Goal: Task Accomplishment & Management: Use online tool/utility

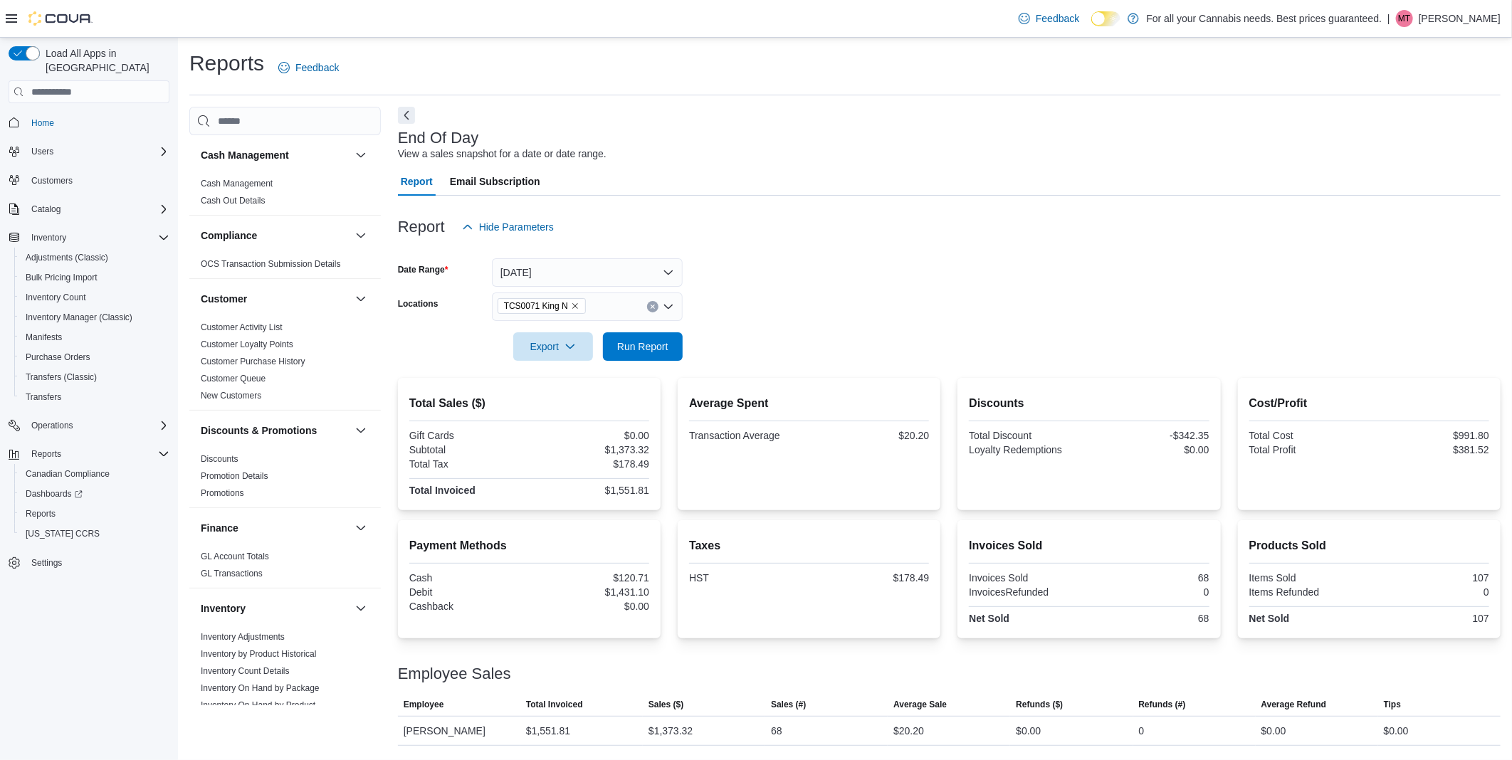
scroll to position [802, 0]
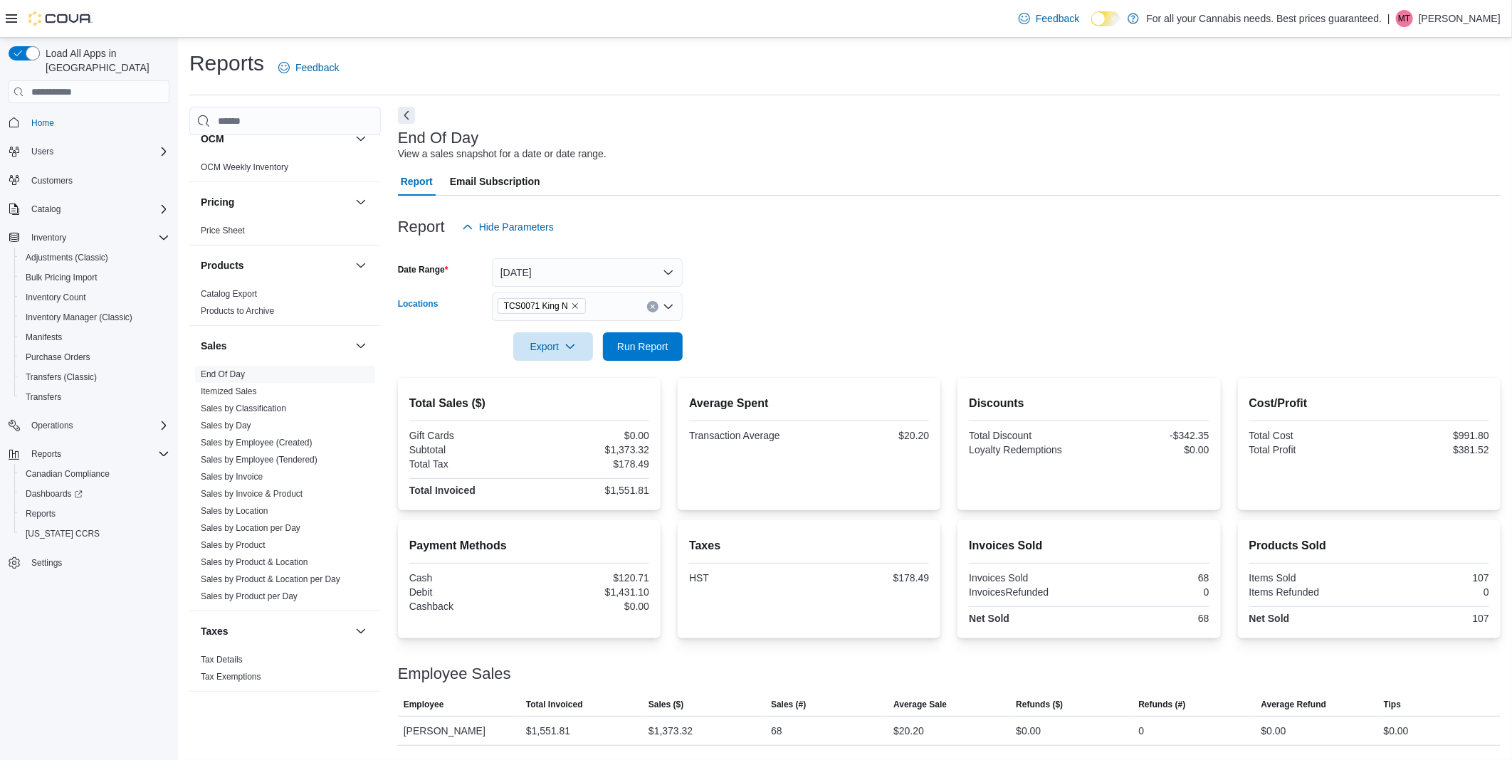
click at [656, 301] on div "TCS0071 King N" at bounding box center [587, 307] width 191 height 28
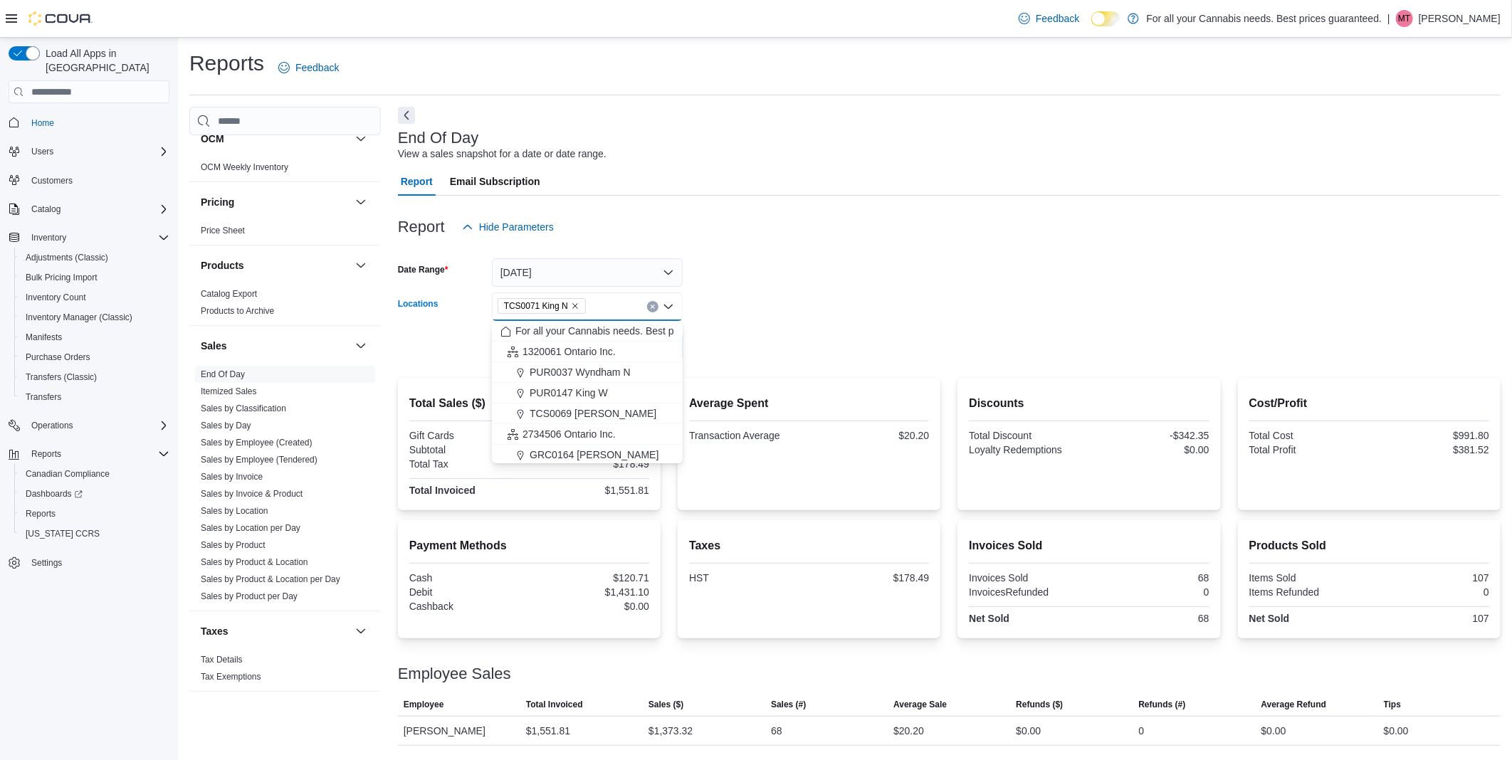
click at [645, 307] on div "TCS0071 King N" at bounding box center [587, 307] width 191 height 28
click at [651, 306] on icon "Clear input" at bounding box center [653, 307] width 4 height 4
click at [663, 310] on icon "Close list of options" at bounding box center [668, 306] width 11 height 11
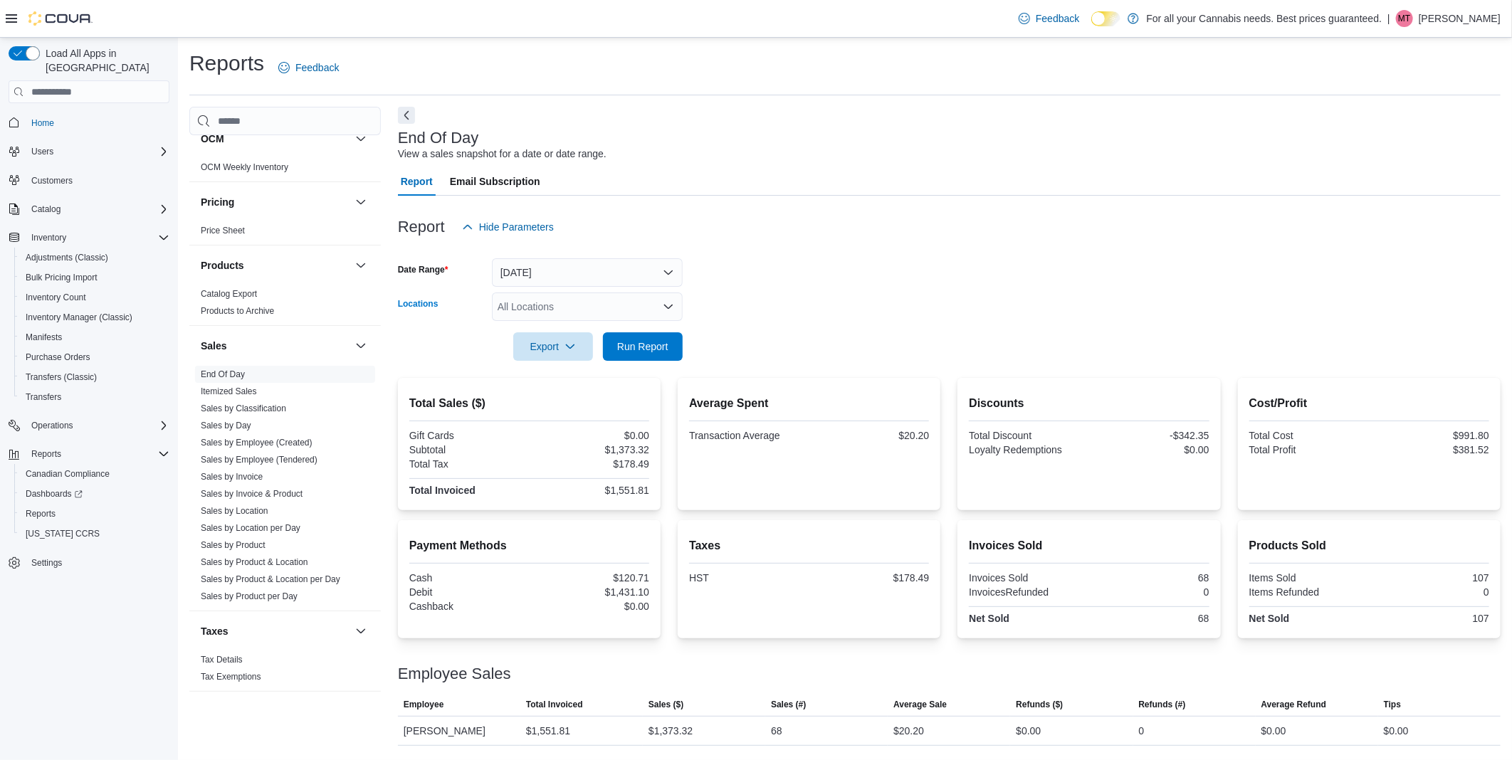
click at [663, 311] on icon "Open list of options" at bounding box center [668, 306] width 11 height 11
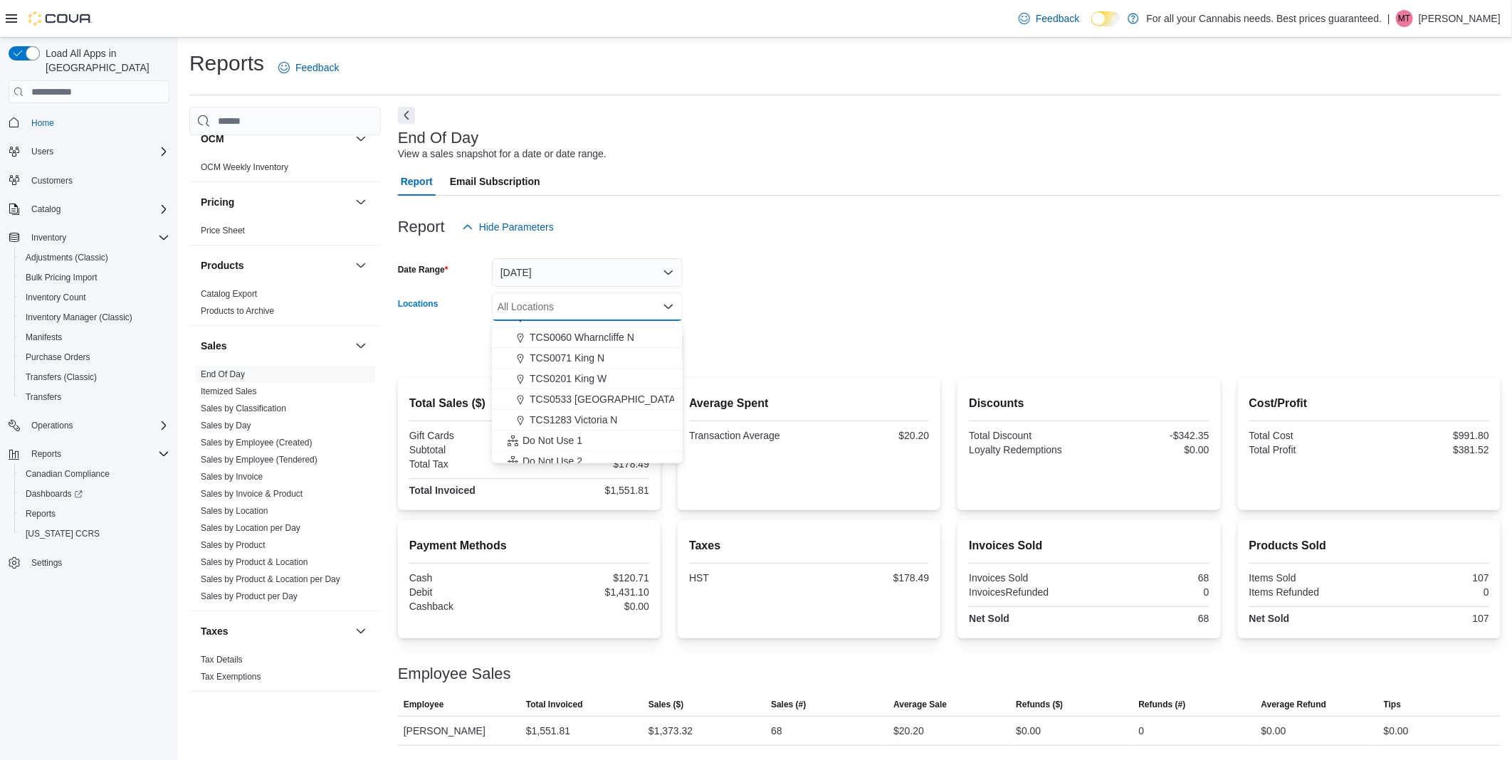
scroll to position [188, 0]
click at [592, 367] on span "TCS0201 King W" at bounding box center [568, 370] width 77 height 14
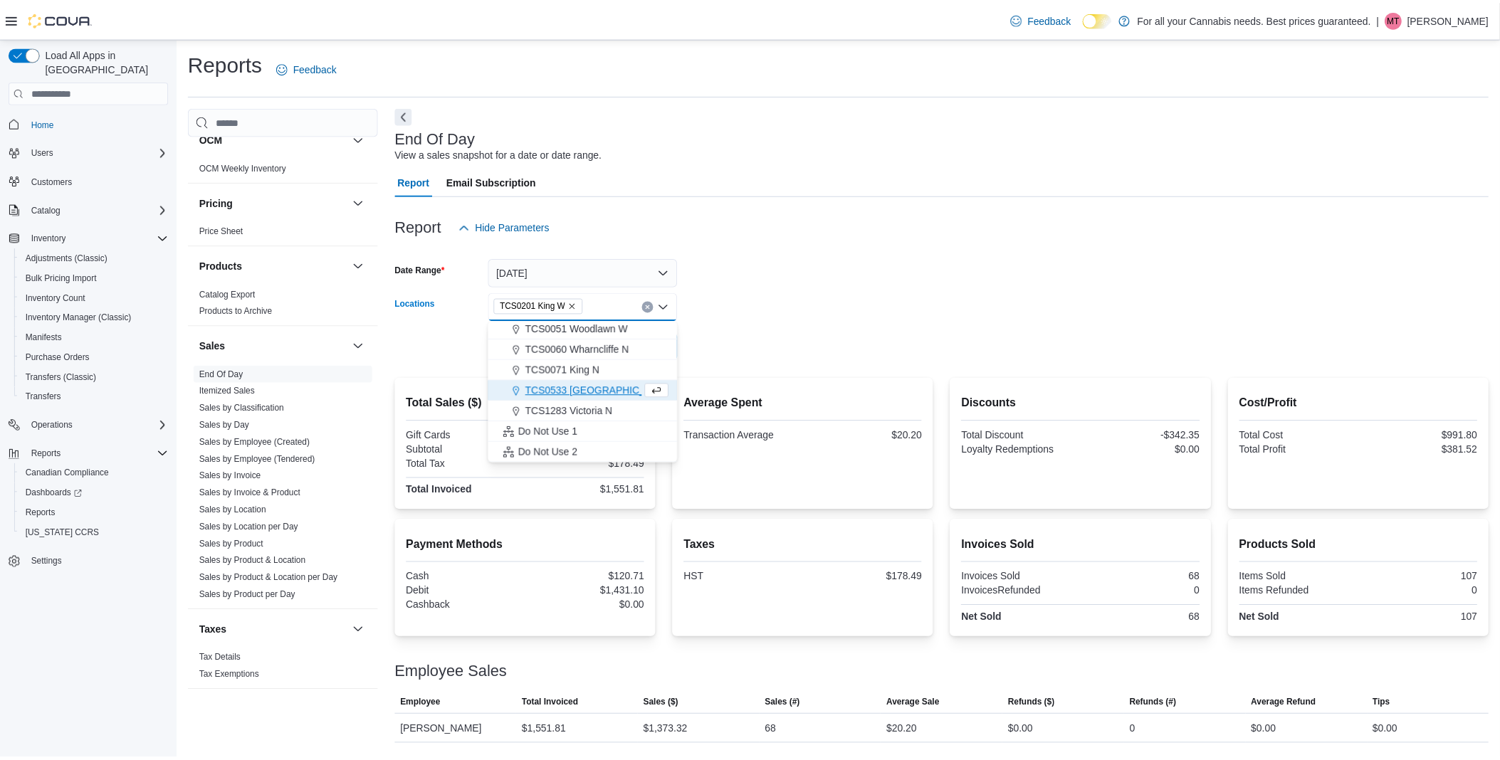
scroll to position [167, 0]
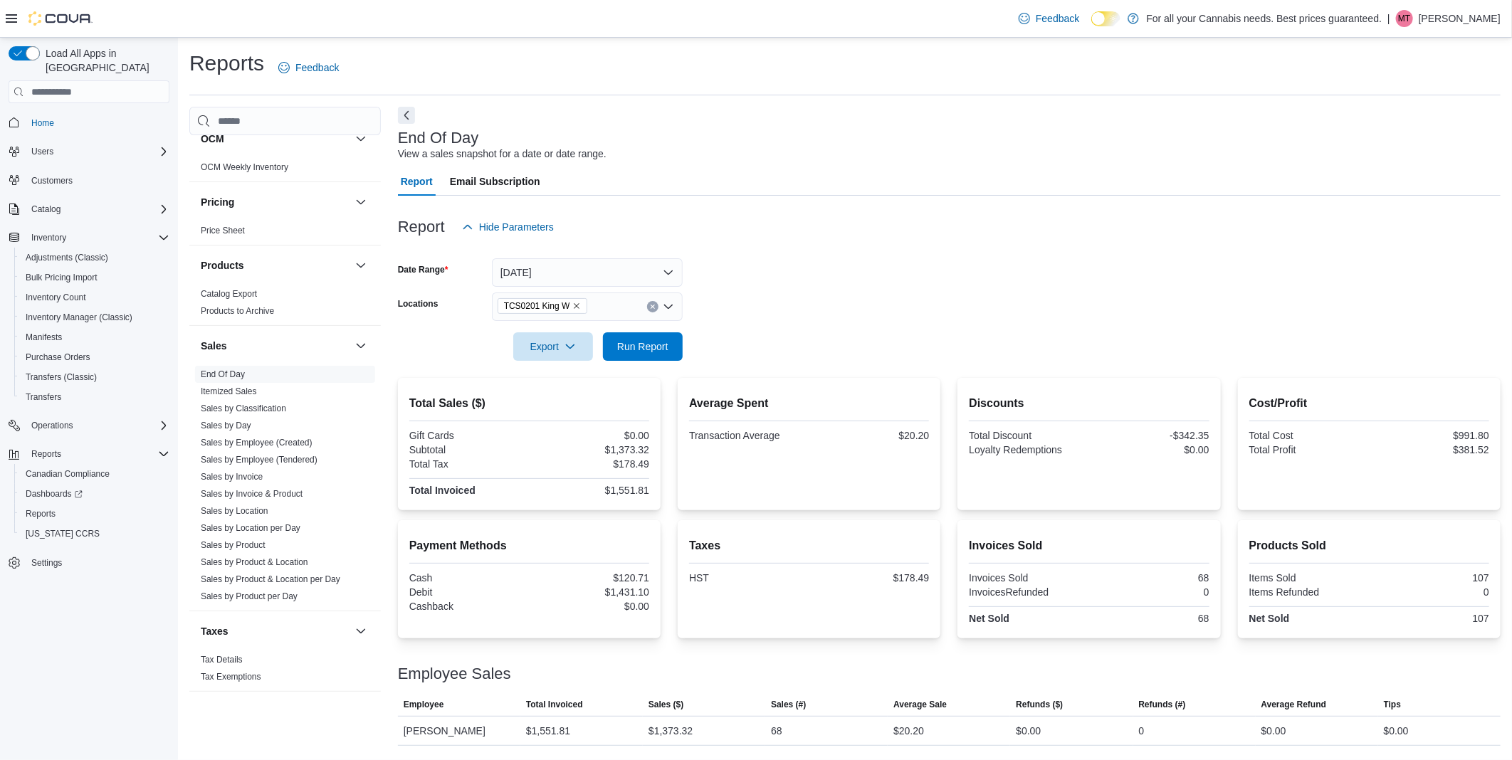
click at [874, 321] on div at bounding box center [949, 326] width 1103 height 11
click at [616, 347] on span "Run Report" at bounding box center [643, 346] width 63 height 28
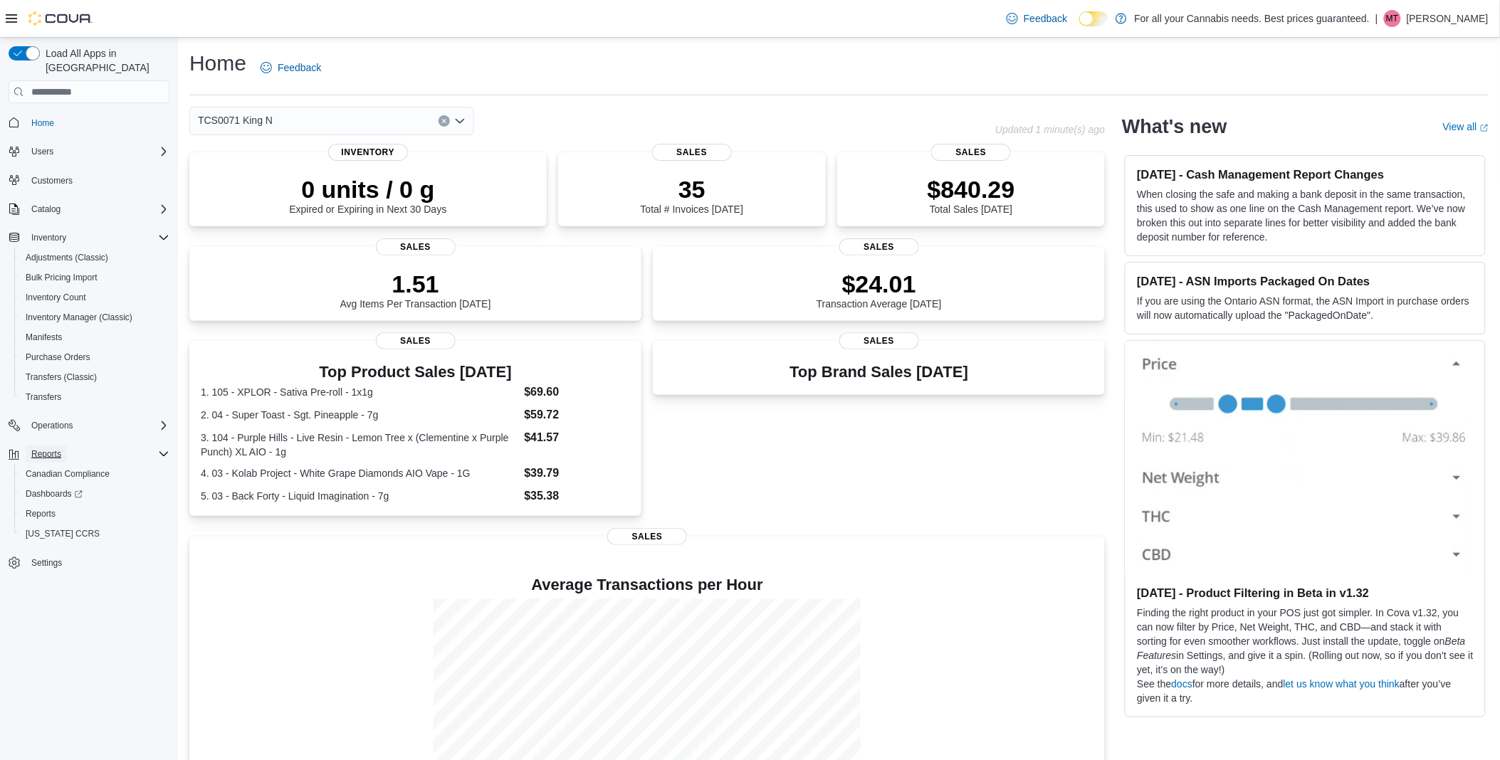
click at [48, 448] on span "Reports" at bounding box center [46, 453] width 30 height 11
click at [154, 446] on div "Reports" at bounding box center [98, 454] width 144 height 17
click at [458, 122] on icon "Open list of options" at bounding box center [460, 121] width 9 height 4
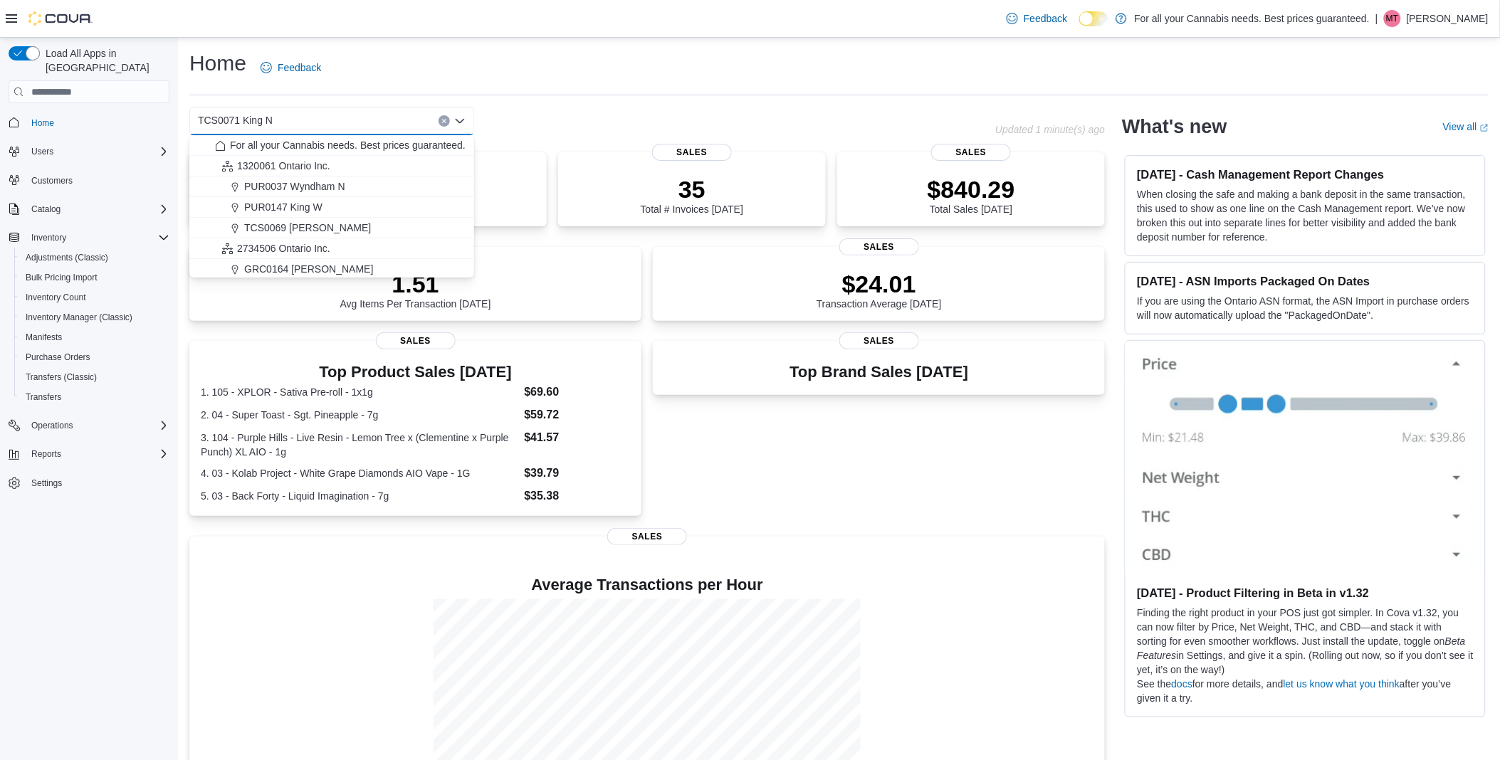
click at [439, 124] on button "Clear input" at bounding box center [444, 120] width 11 height 11
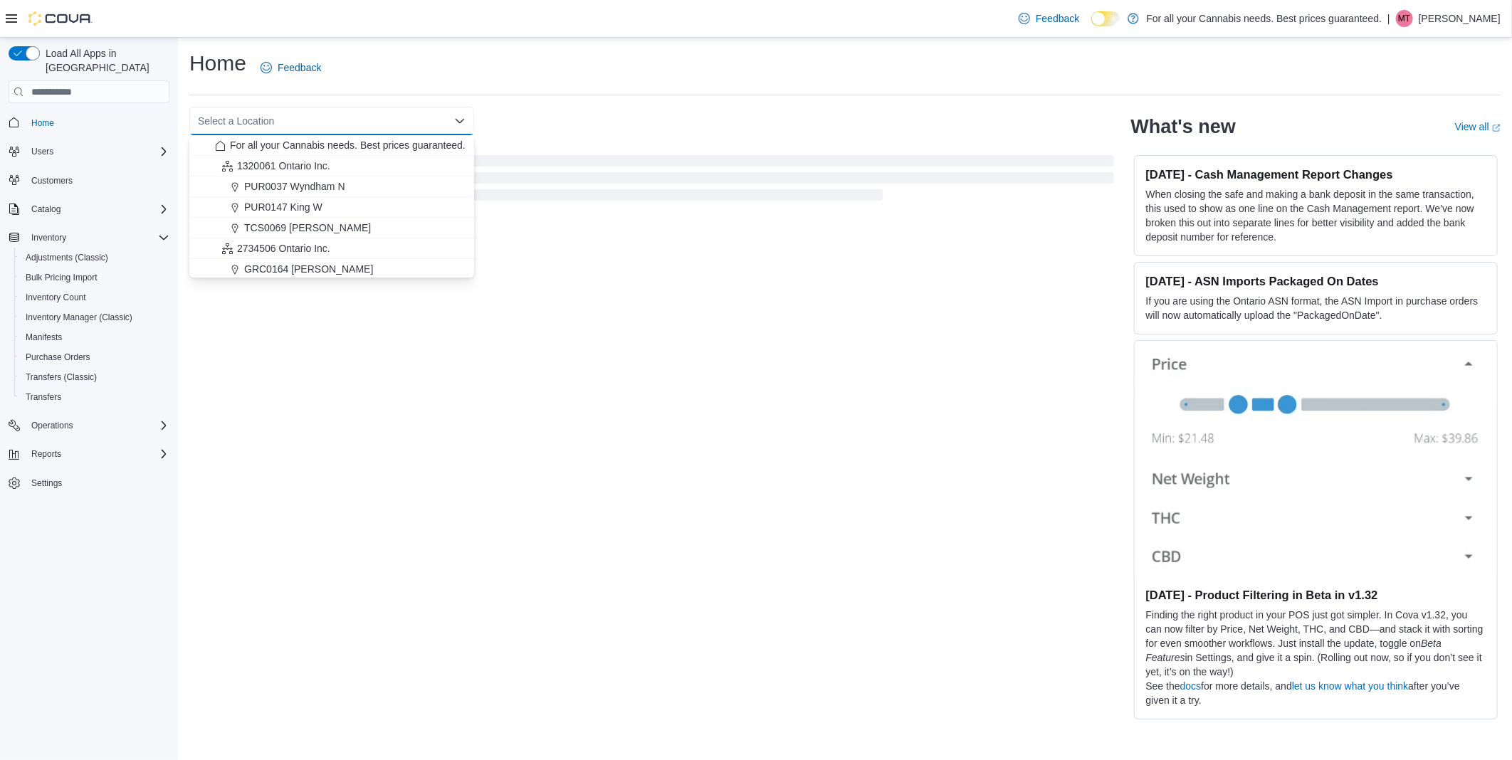
click at [522, 117] on div "Select a Location Combo box. Selected. Combo box input. Select a Location. Type…" at bounding box center [651, 121] width 925 height 28
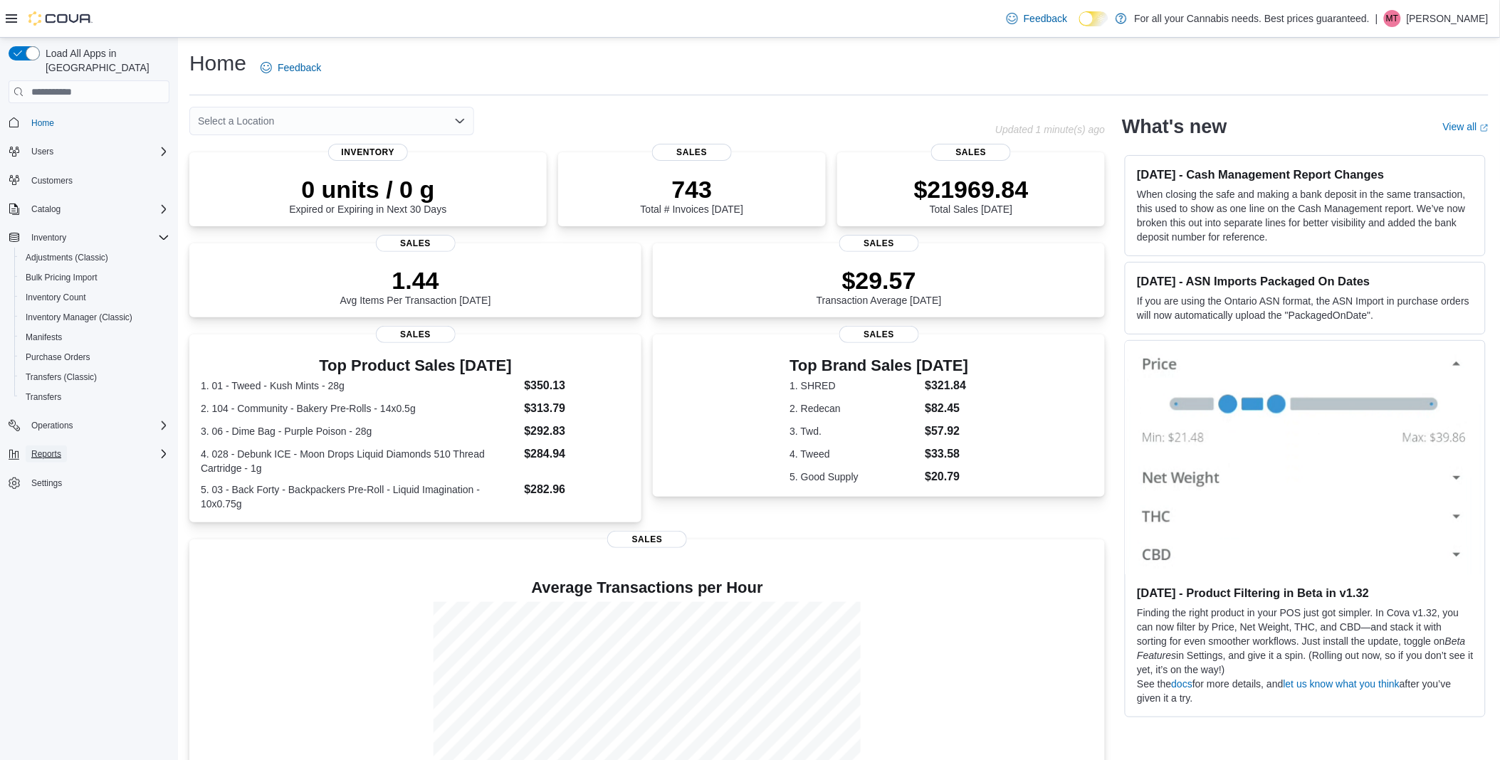
click at [36, 448] on span "Reports" at bounding box center [46, 453] width 30 height 11
click at [47, 508] on span "Reports" at bounding box center [41, 513] width 30 height 11
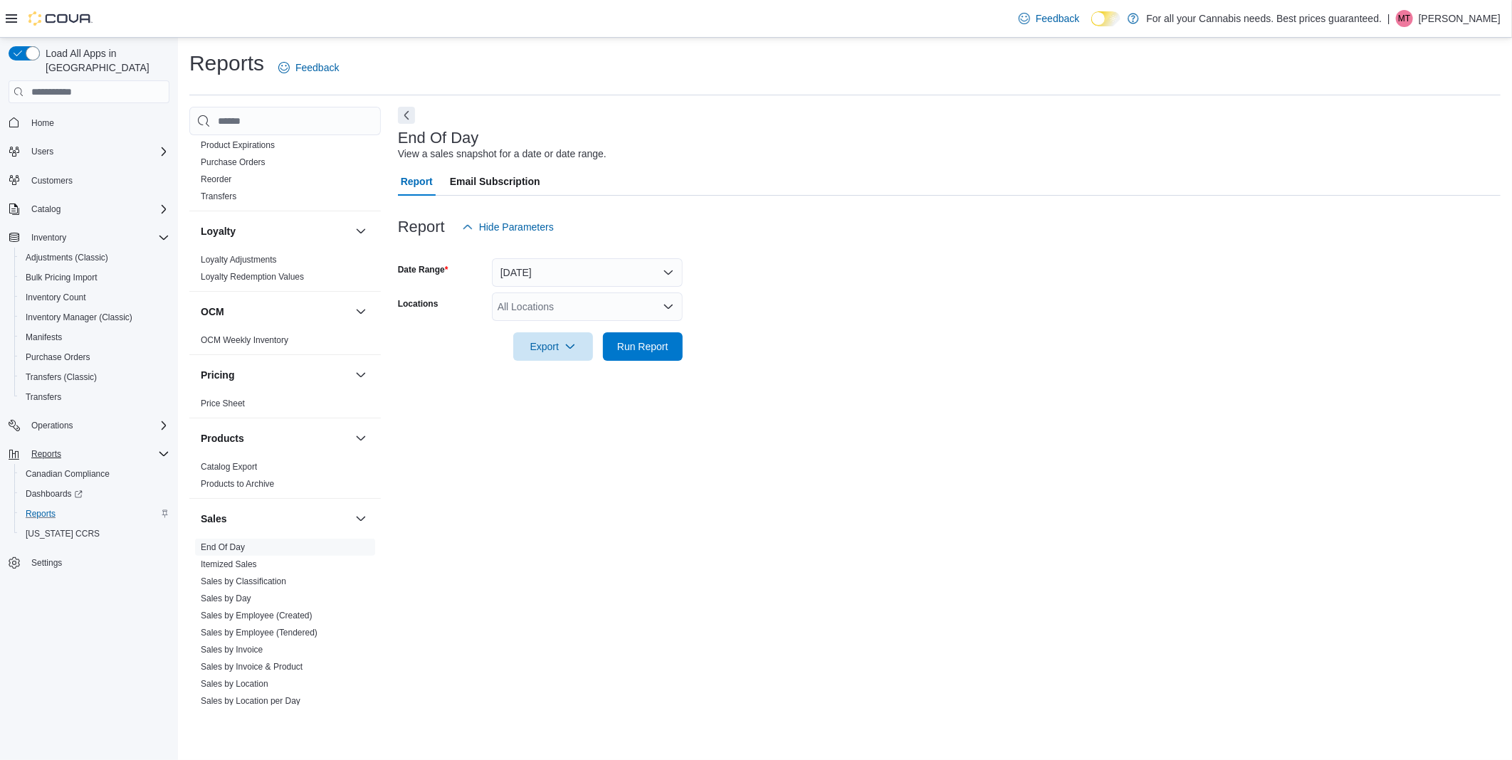
scroll to position [632, 0]
click at [219, 543] on link "End Of Day" at bounding box center [223, 544] width 44 height 10
click at [618, 312] on div "All Locations" at bounding box center [587, 307] width 191 height 28
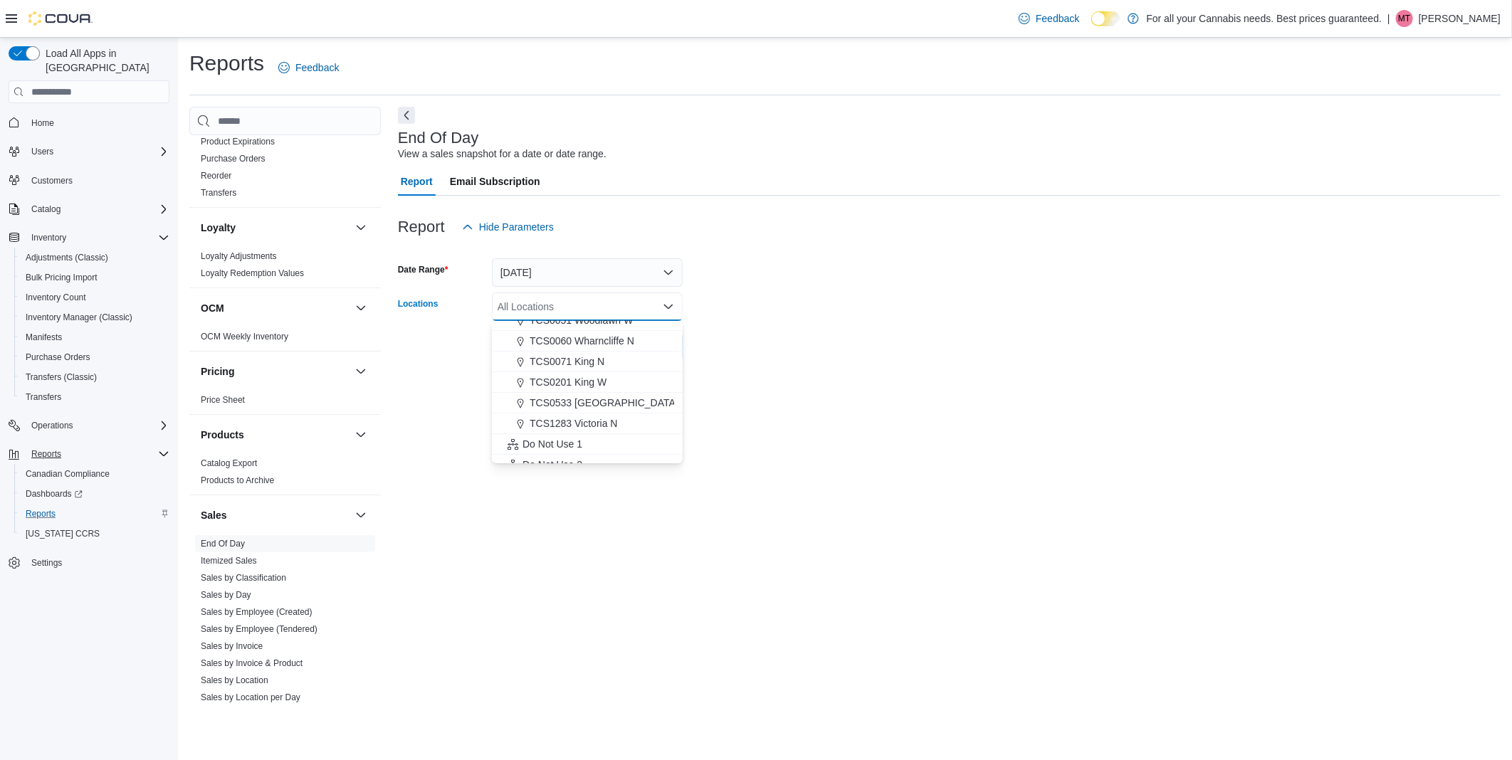
scroll to position [188, 0]
click at [593, 372] on span "TCS0201 King W" at bounding box center [568, 370] width 77 height 14
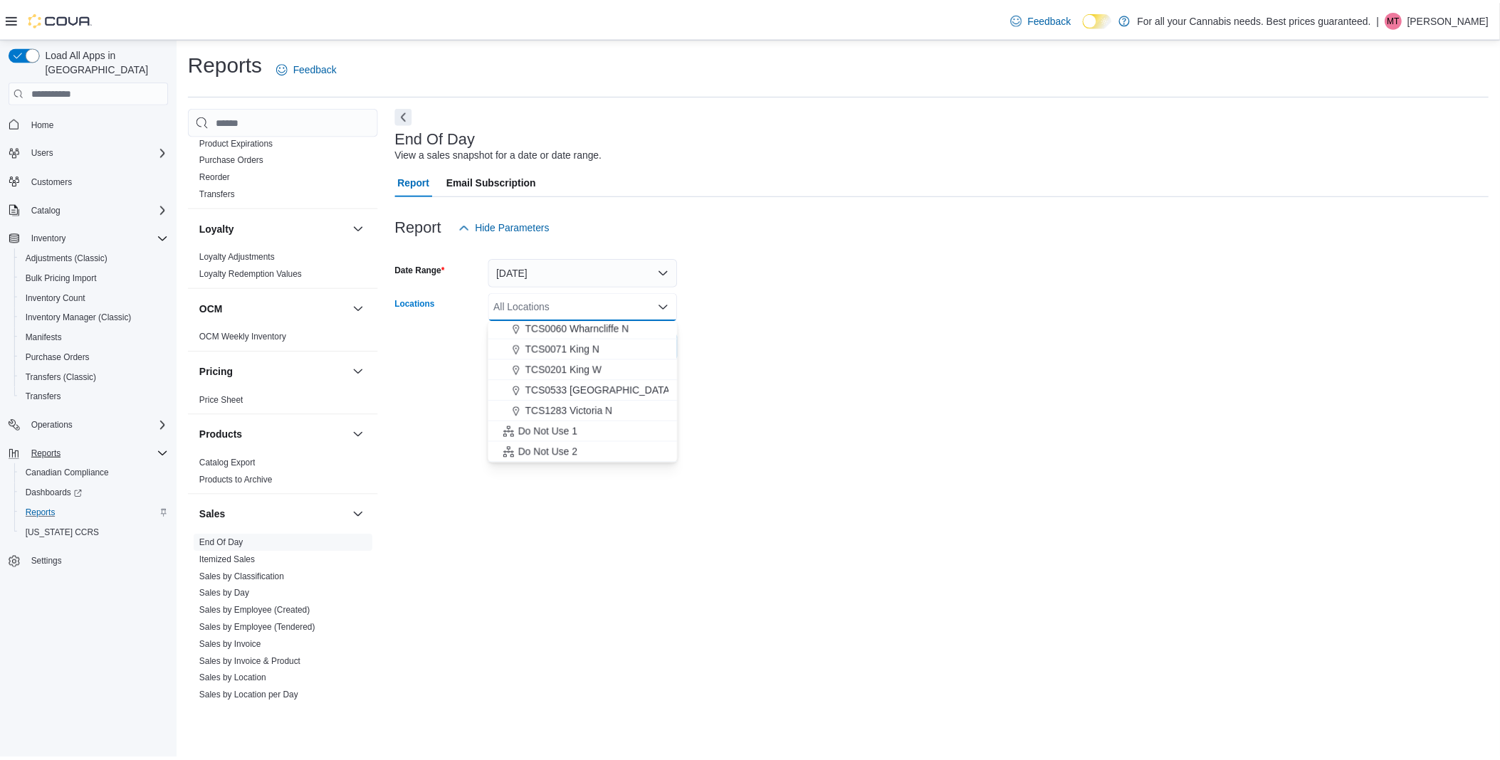
scroll to position [167, 0]
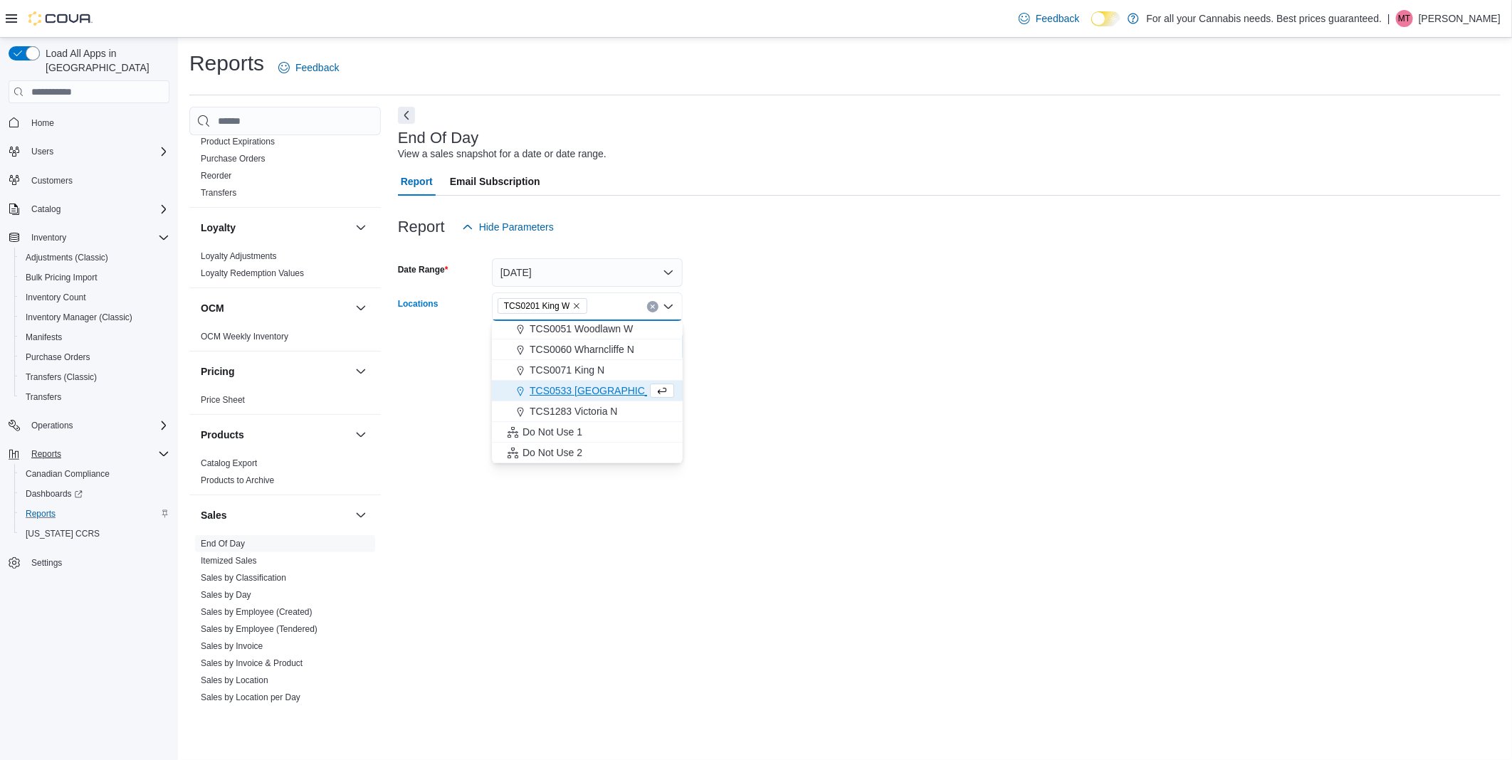
click at [708, 361] on div at bounding box center [949, 369] width 1103 height 17
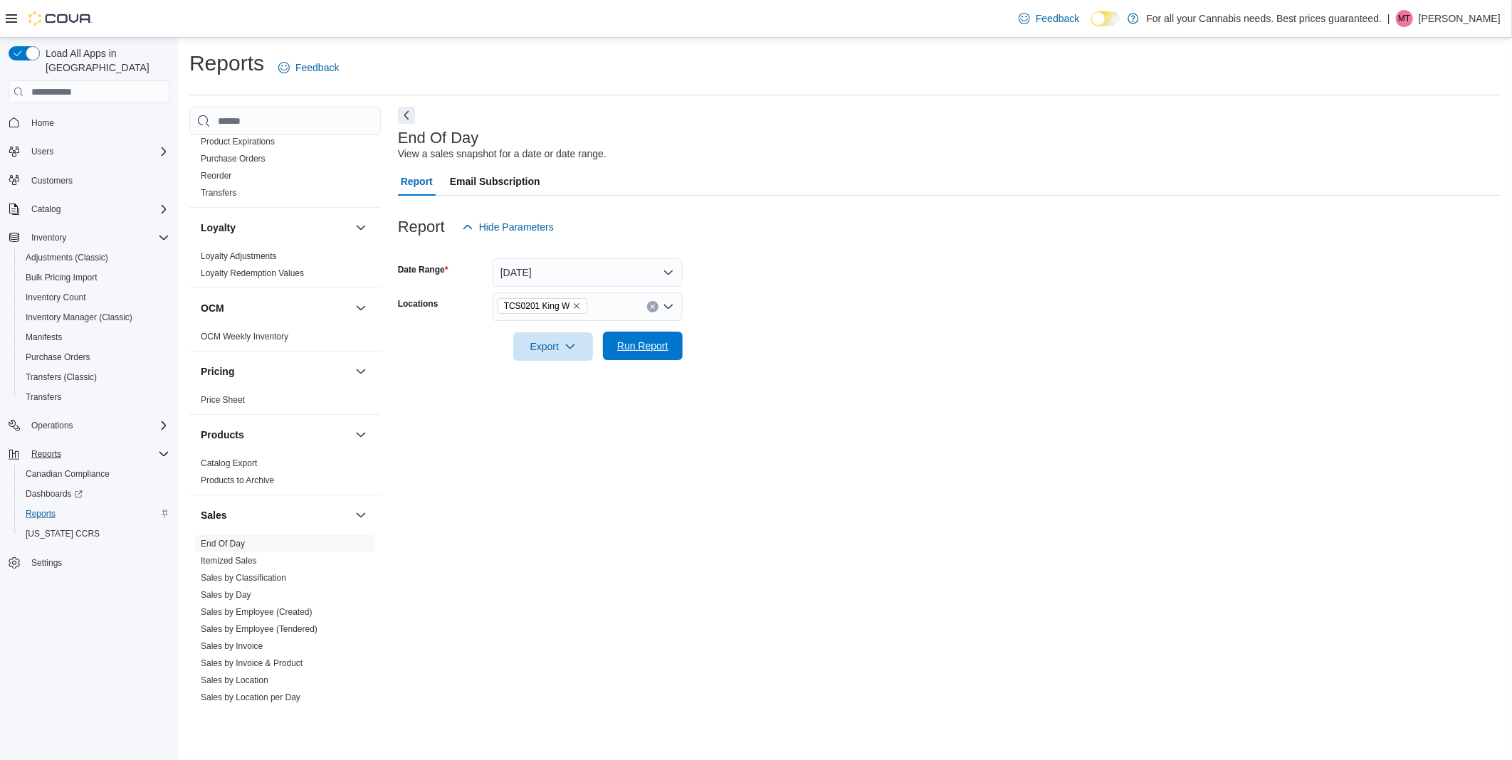
click at [657, 350] on span "Run Report" at bounding box center [642, 346] width 51 height 14
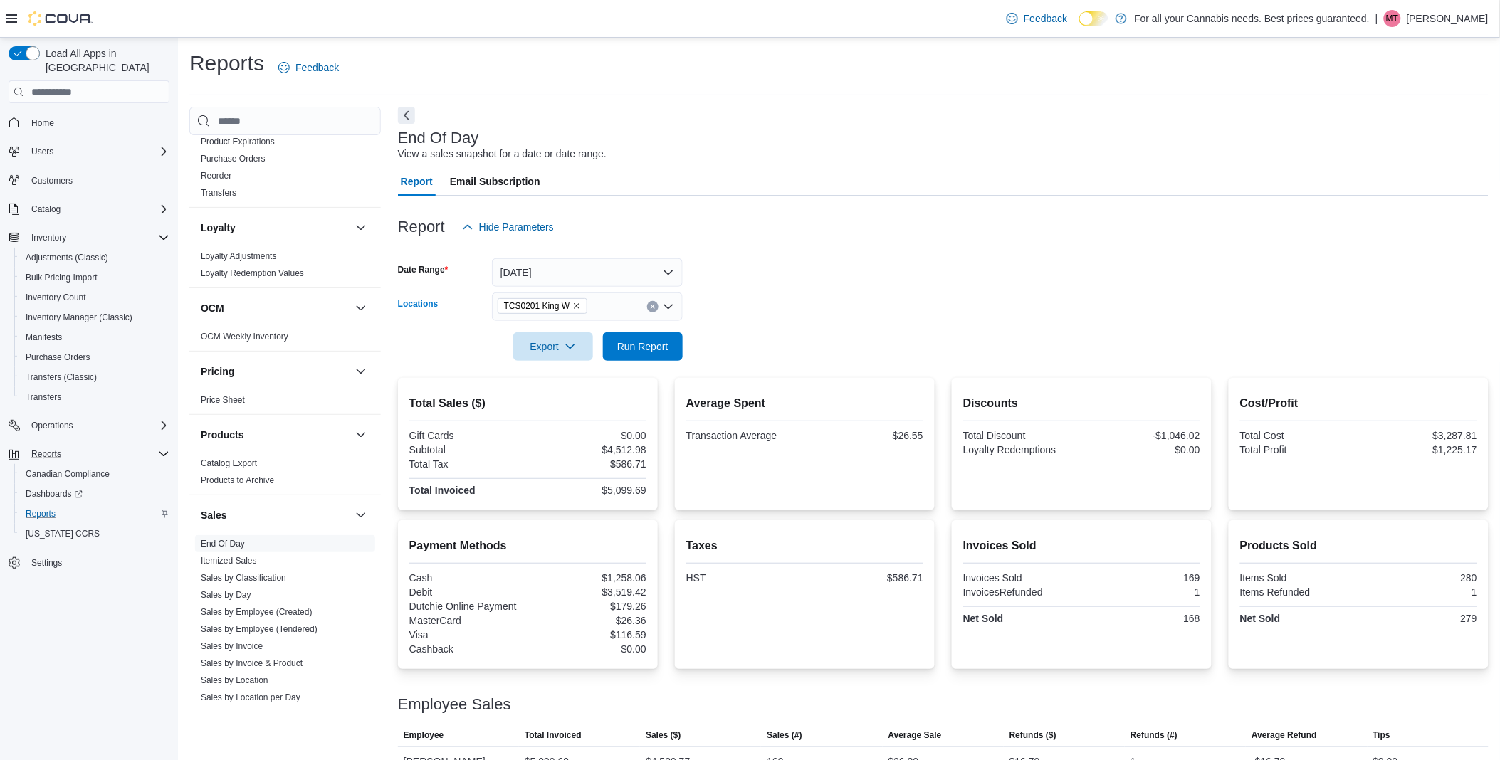
click at [652, 305] on icon "Clear input" at bounding box center [653, 307] width 6 height 6
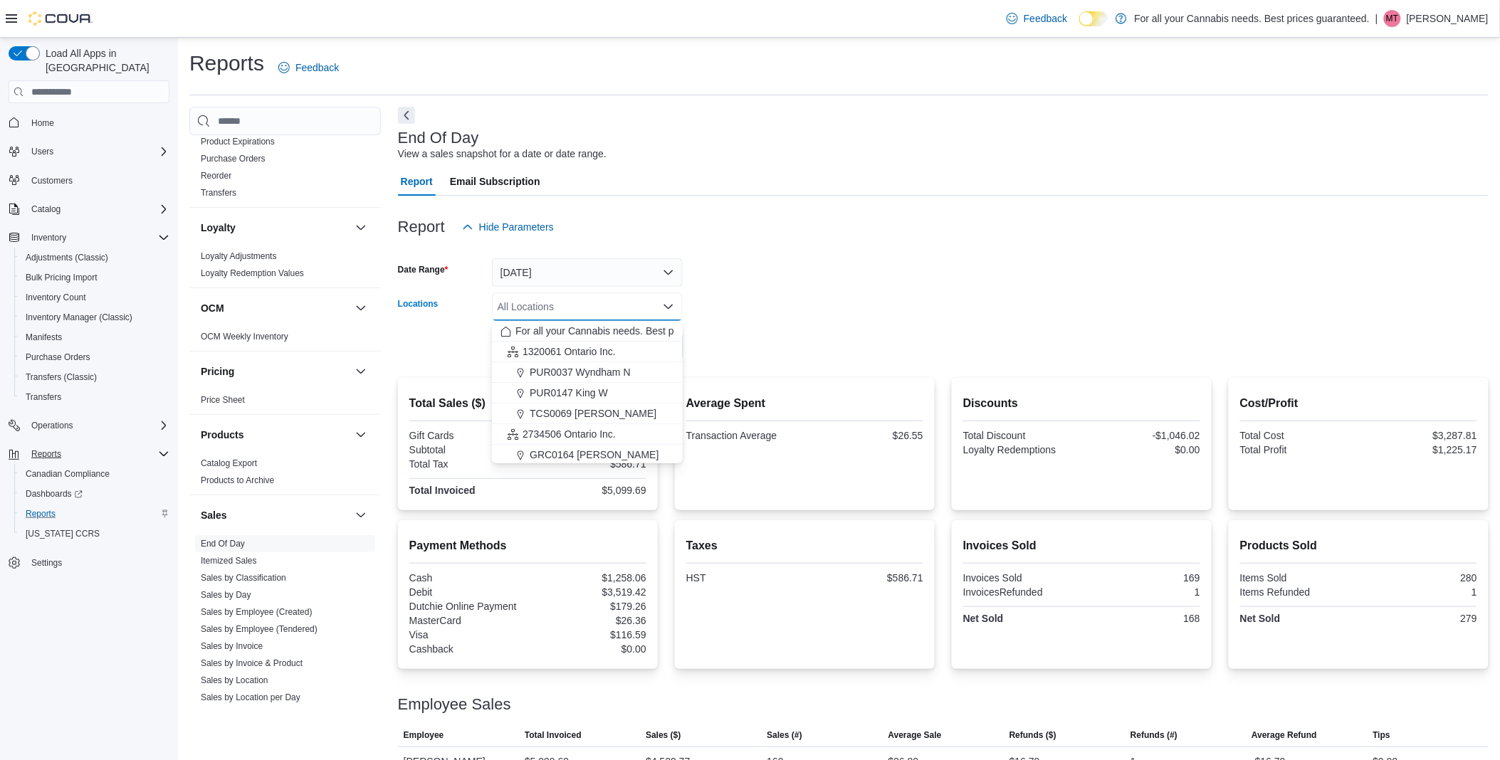
click at [666, 306] on icon "Close list of options" at bounding box center [668, 307] width 9 height 4
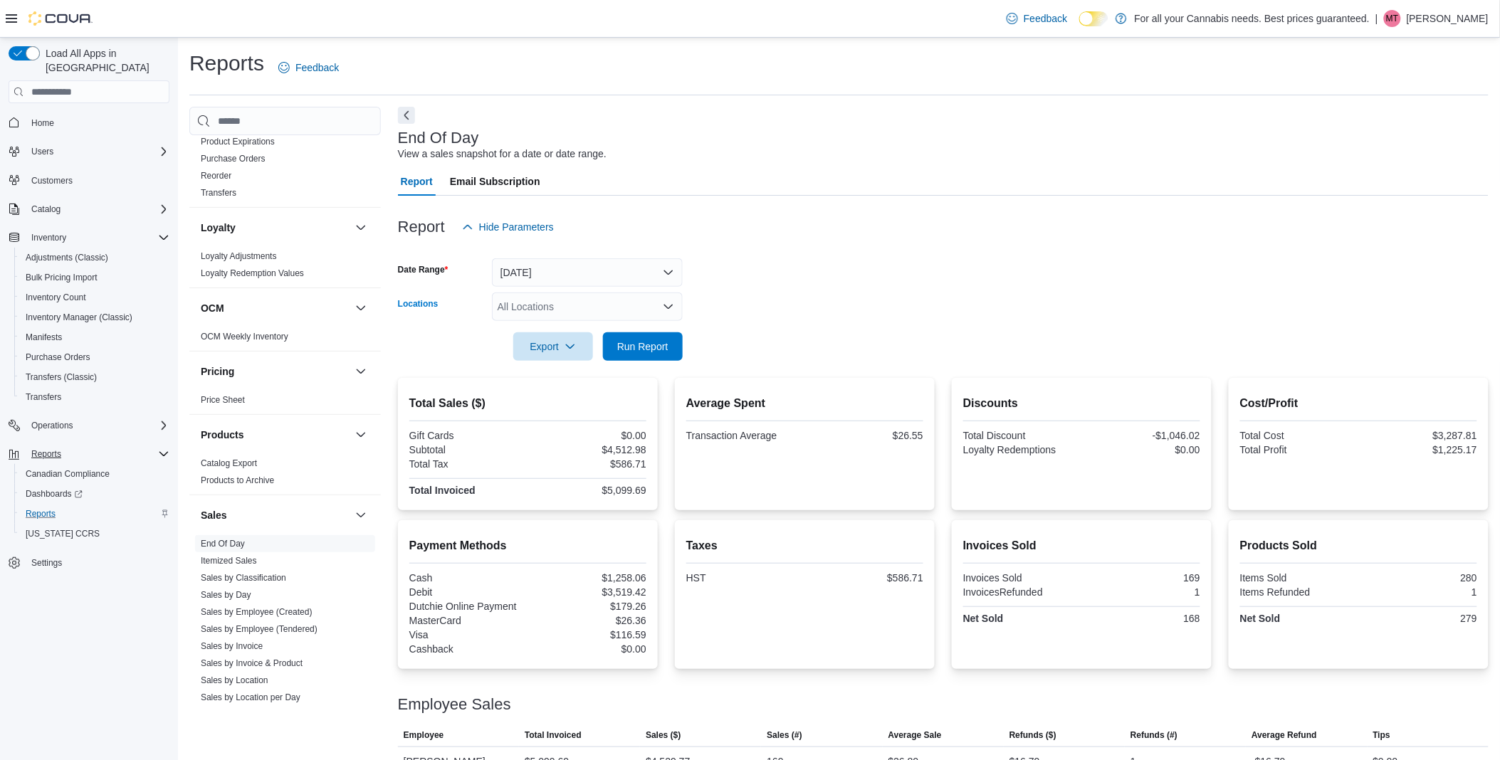
click at [666, 306] on icon "Open list of options" at bounding box center [668, 307] width 9 height 4
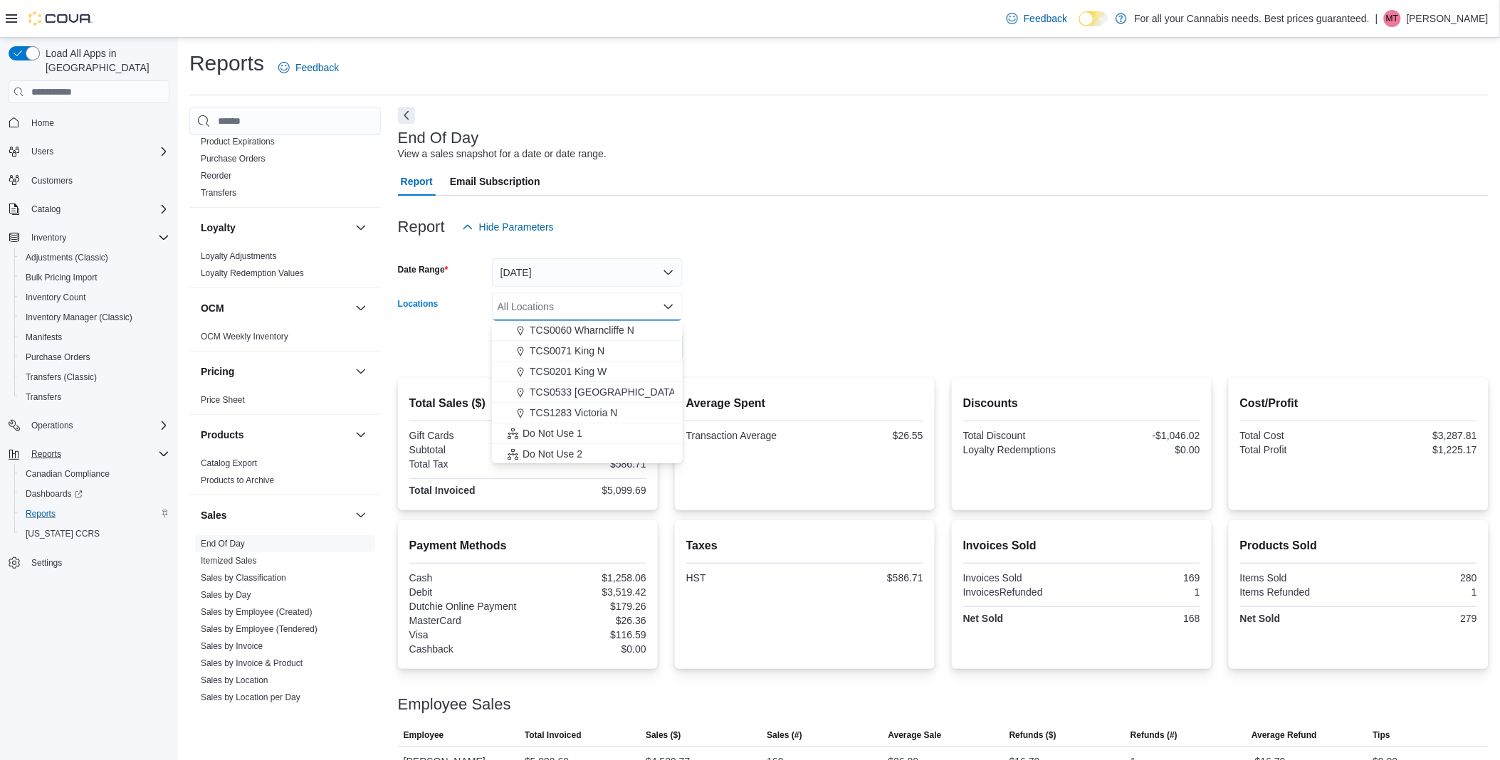
scroll to position [188, 0]
click at [593, 354] on span "TCS0071 King N" at bounding box center [567, 349] width 75 height 14
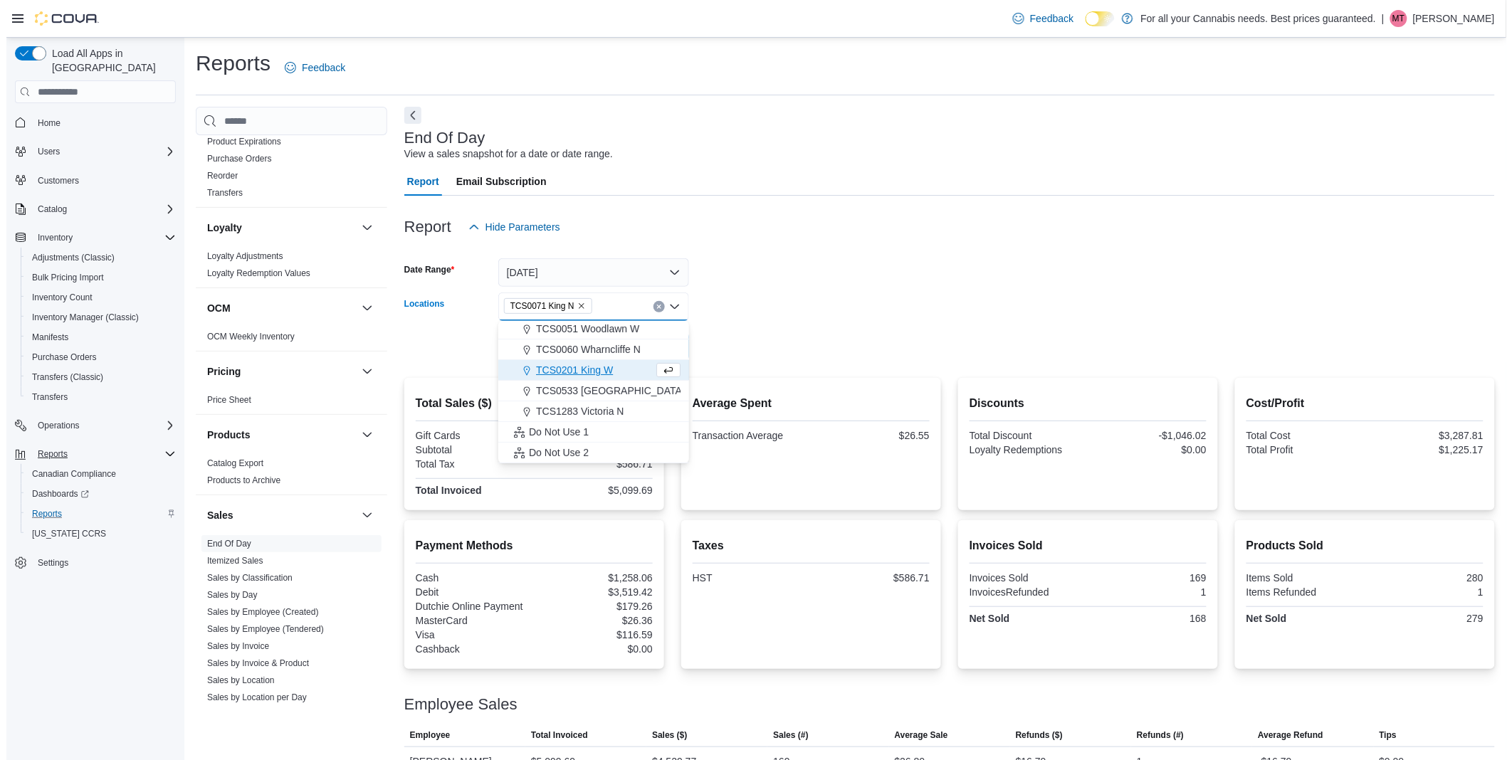
scroll to position [167, 0]
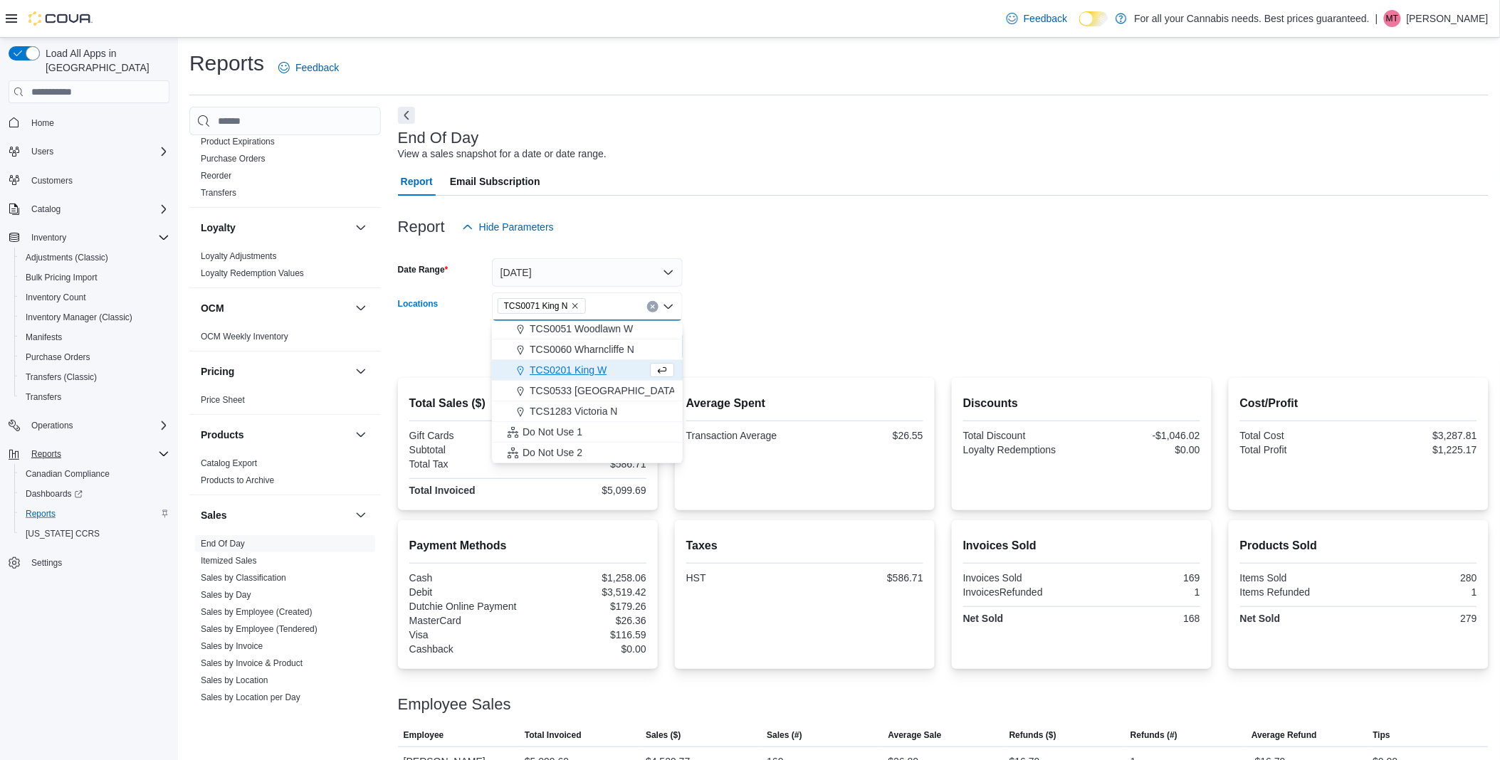
click at [751, 324] on div at bounding box center [943, 326] width 1091 height 11
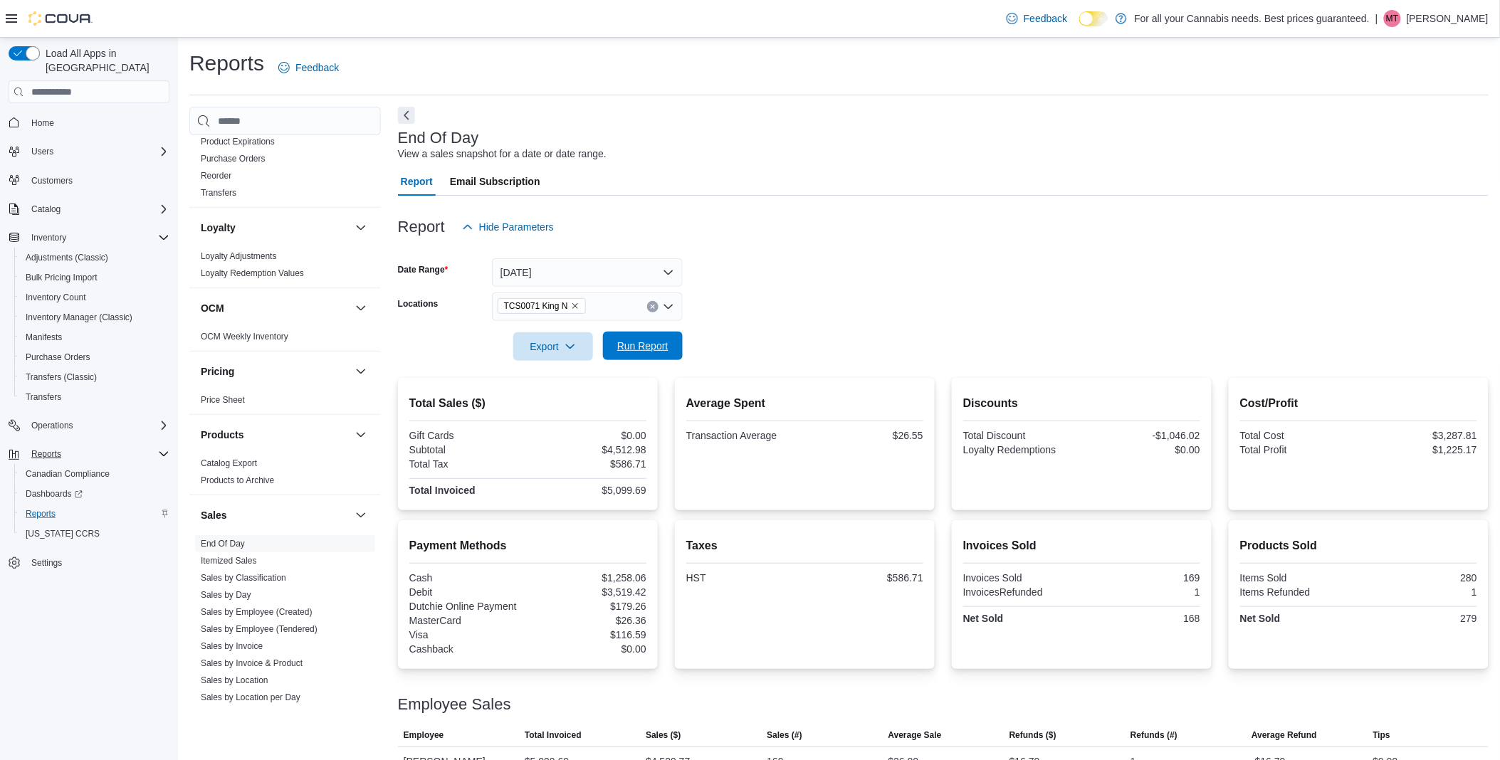
click at [641, 342] on span "Run Report" at bounding box center [642, 346] width 51 height 14
